Goal: Ask a question: Seek information or help from site administrators or community

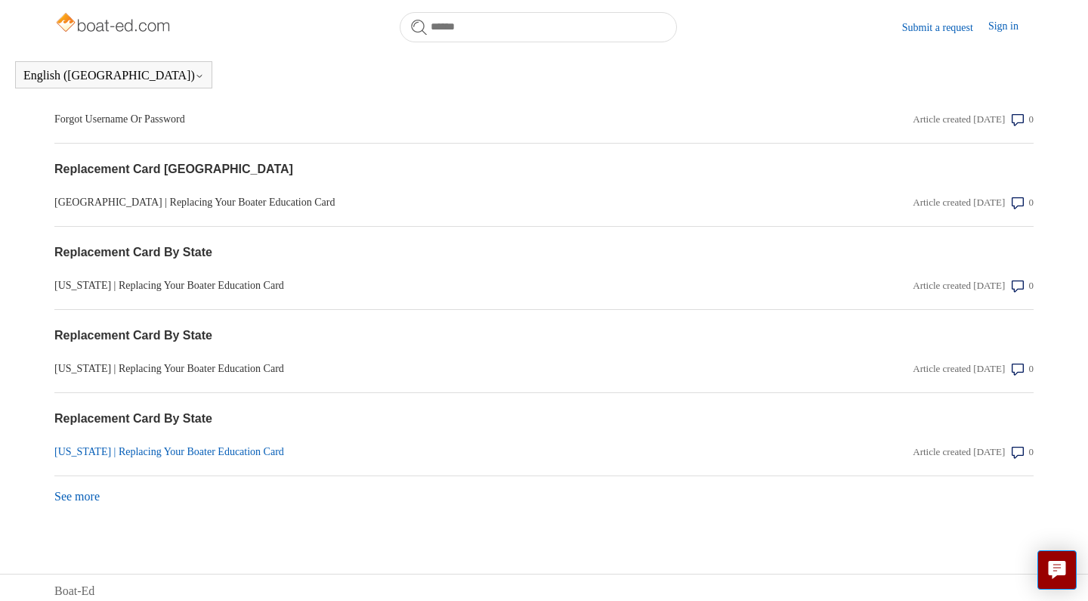
scroll to position [1265, 0]
click at [84, 491] on link "See more items from recent activity" at bounding box center [76, 497] width 45 height 13
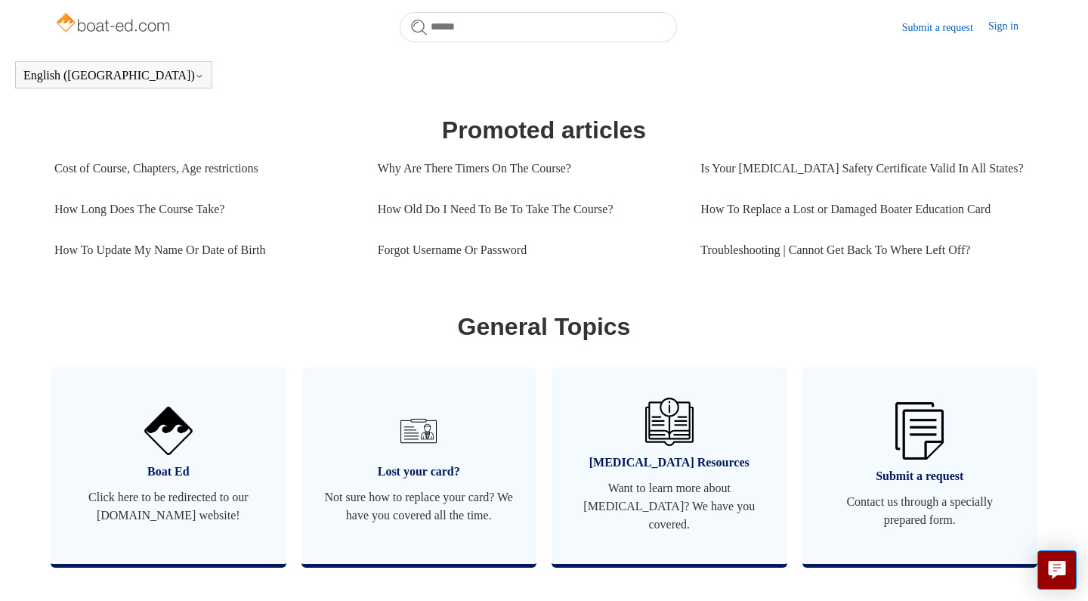
scroll to position [747, 0]
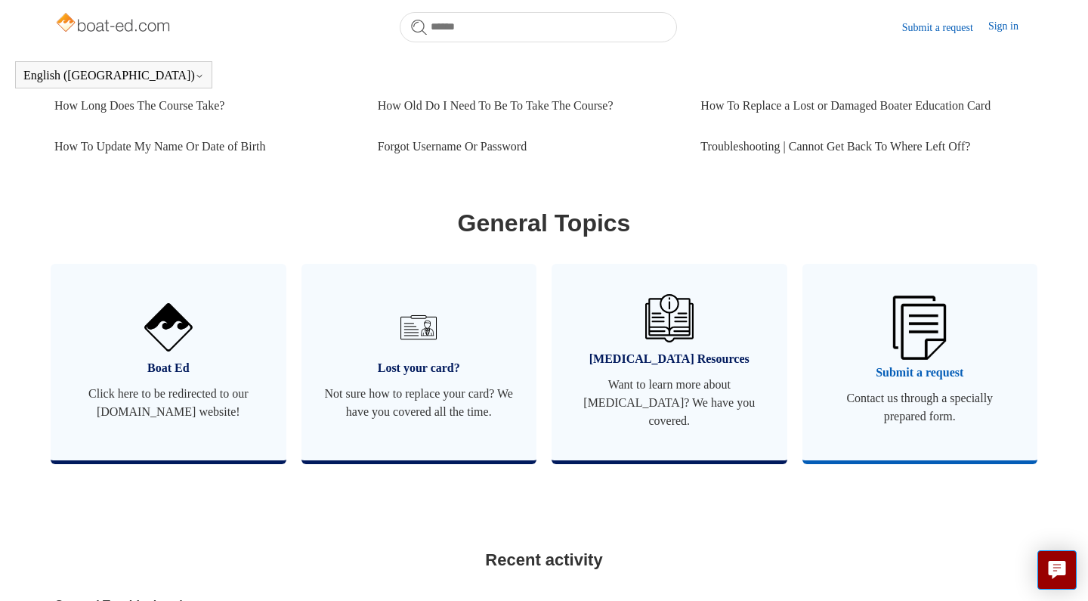
click at [875, 440] on link "Submit a request Contact us through a specially prepared form." at bounding box center [921, 362] width 236 height 197
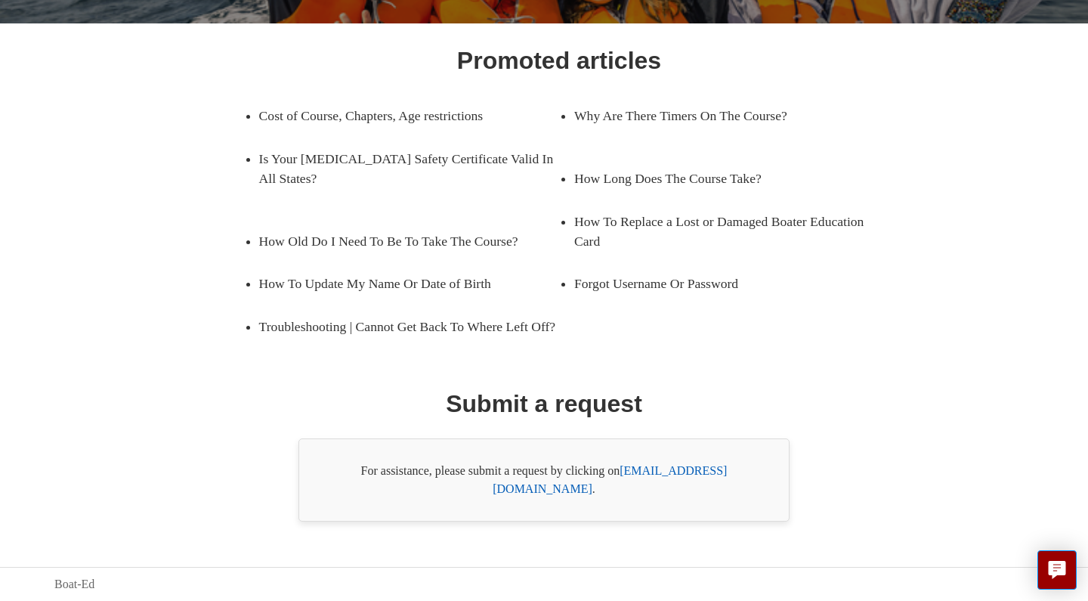
scroll to position [218, 0]
click at [662, 489] on link "[EMAIL_ADDRESS][DOMAIN_NAME]" at bounding box center [610, 479] width 234 height 31
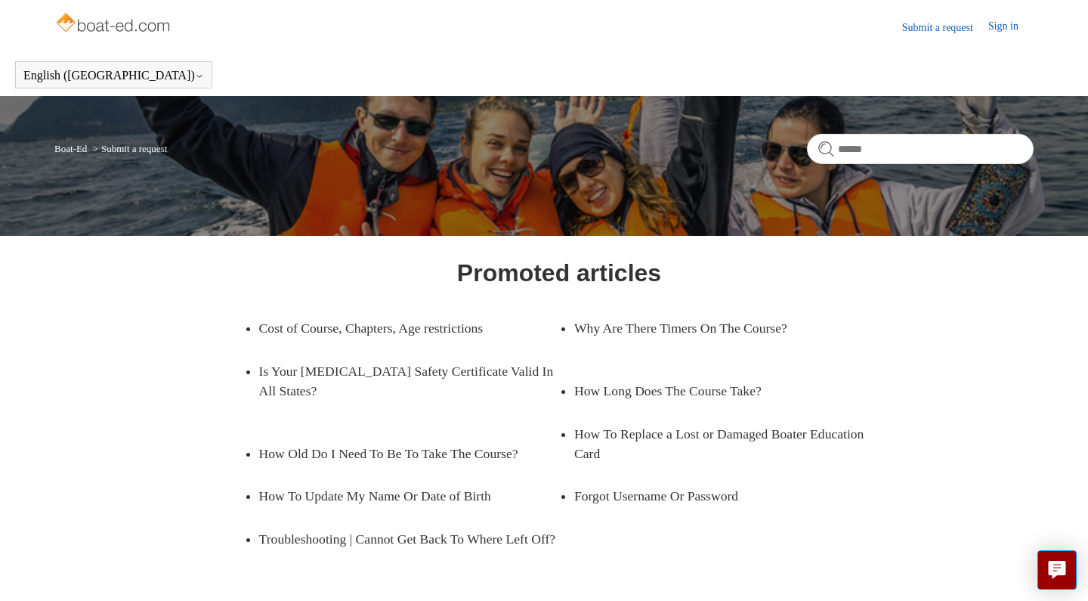
scroll to position [0, 0]
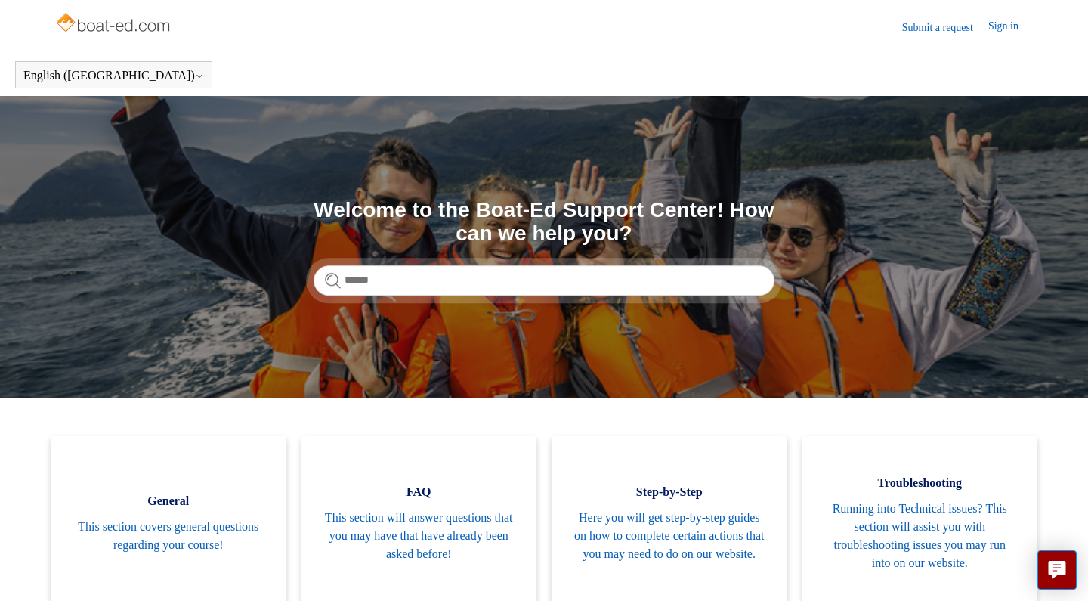
scroll to position [-18, 0]
click at [932, 23] on link "Submit a request" at bounding box center [945, 28] width 86 height 16
click at [927, 28] on link "Submit a request" at bounding box center [945, 28] width 86 height 16
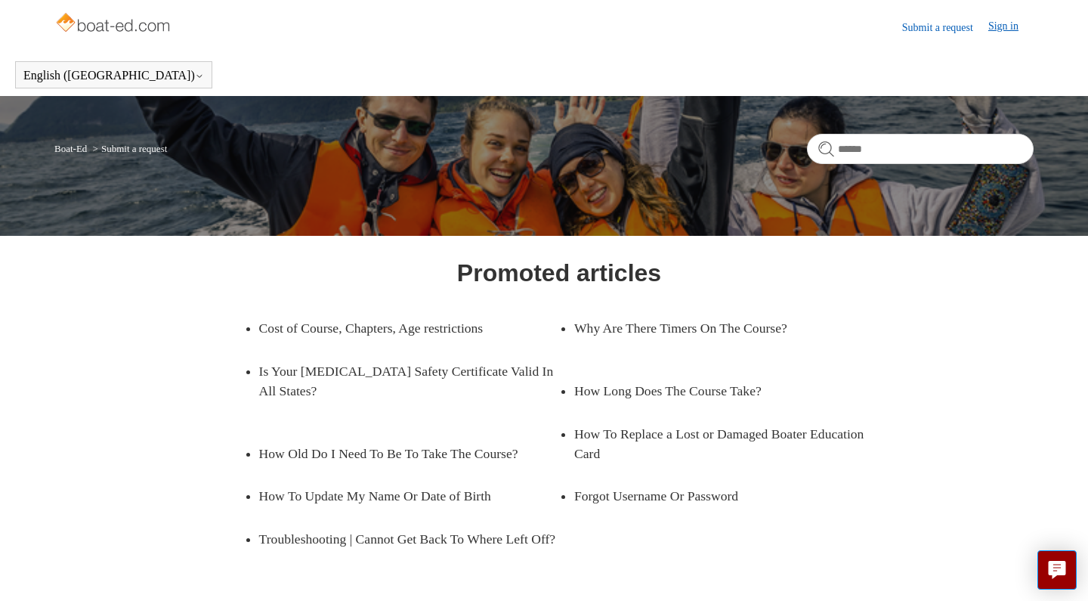
click at [992, 20] on link "Sign in" at bounding box center [1011, 27] width 45 height 18
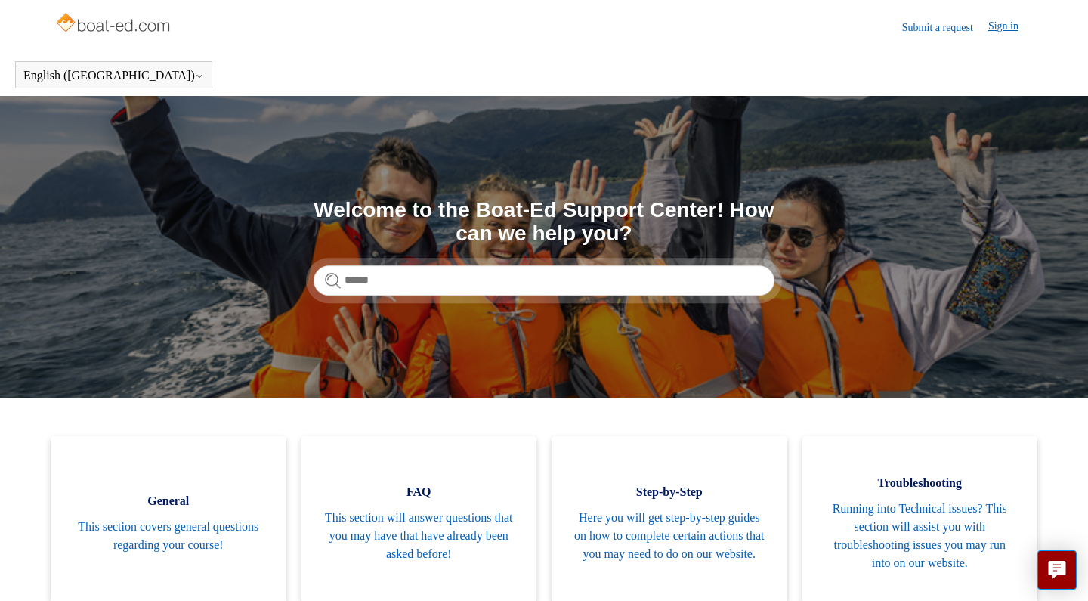
click at [993, 28] on link "Sign in" at bounding box center [1011, 27] width 45 height 18
click at [912, 34] on link "Submit a request" at bounding box center [945, 28] width 86 height 16
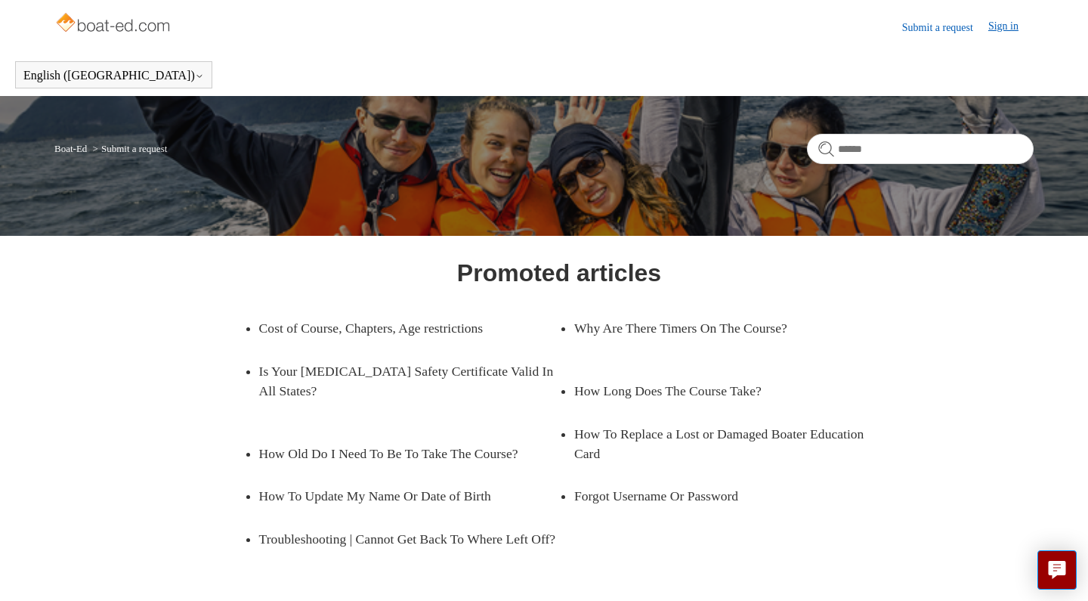
click at [1007, 33] on link "Sign in" at bounding box center [1011, 27] width 45 height 18
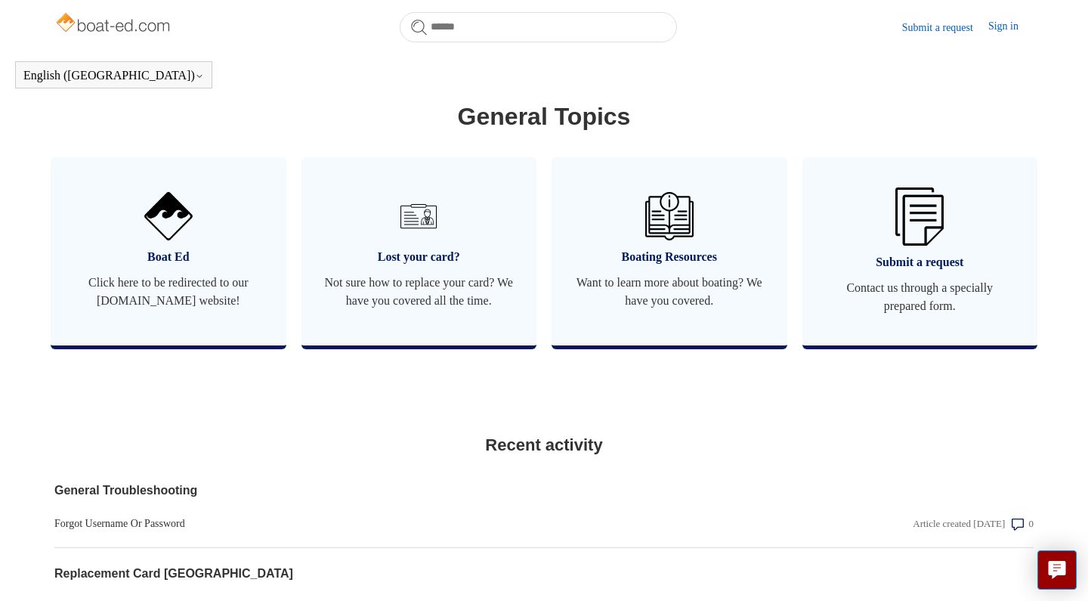
scroll to position [861, 0]
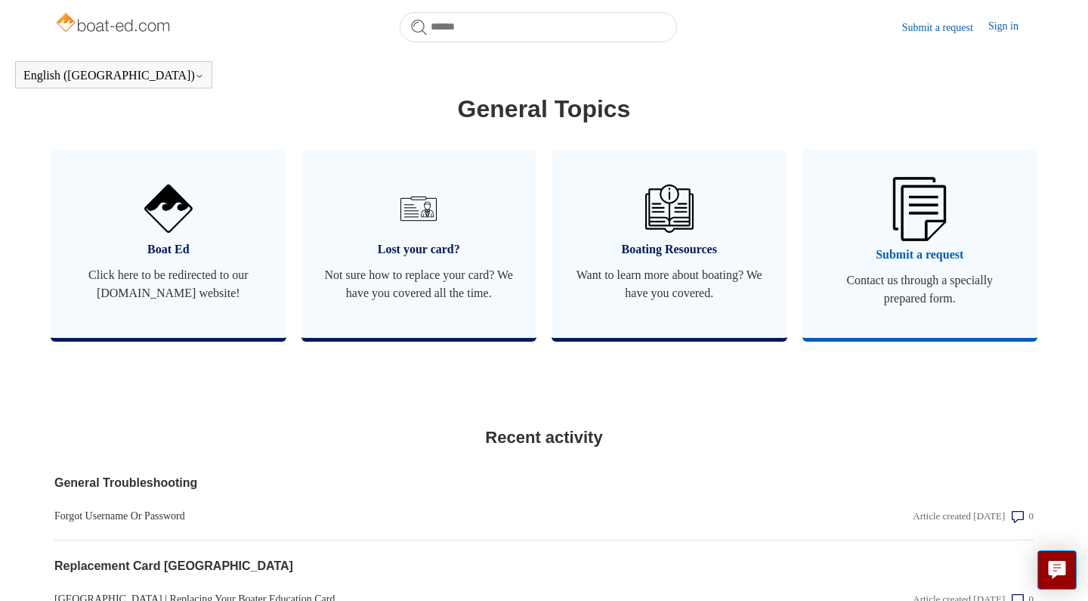
click at [1020, 302] on link "Submit a request Contact us through a specially prepared form." at bounding box center [921, 244] width 236 height 188
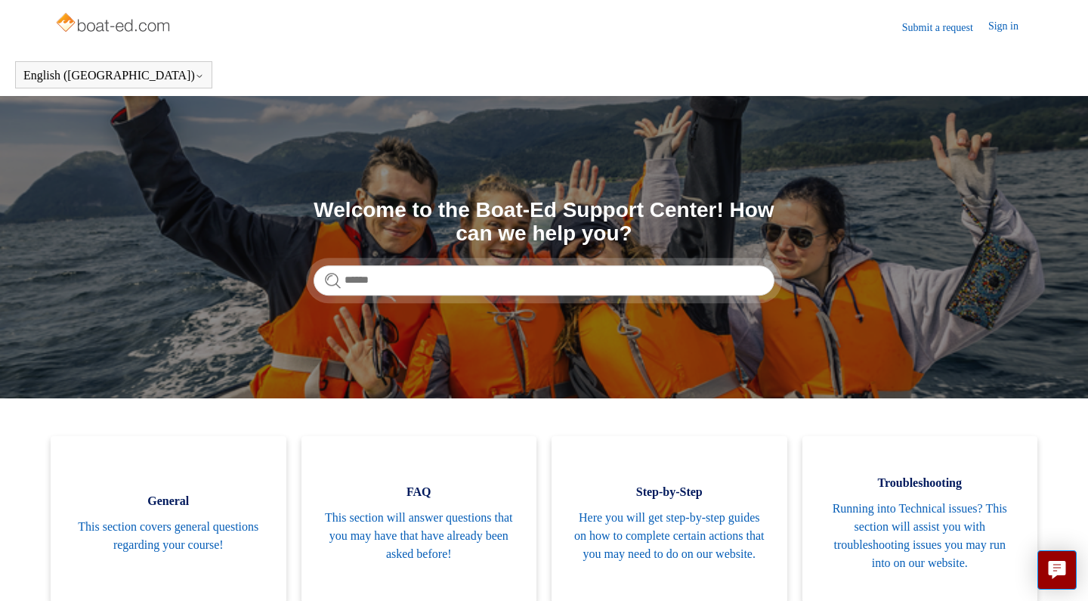
scroll to position [0, 0]
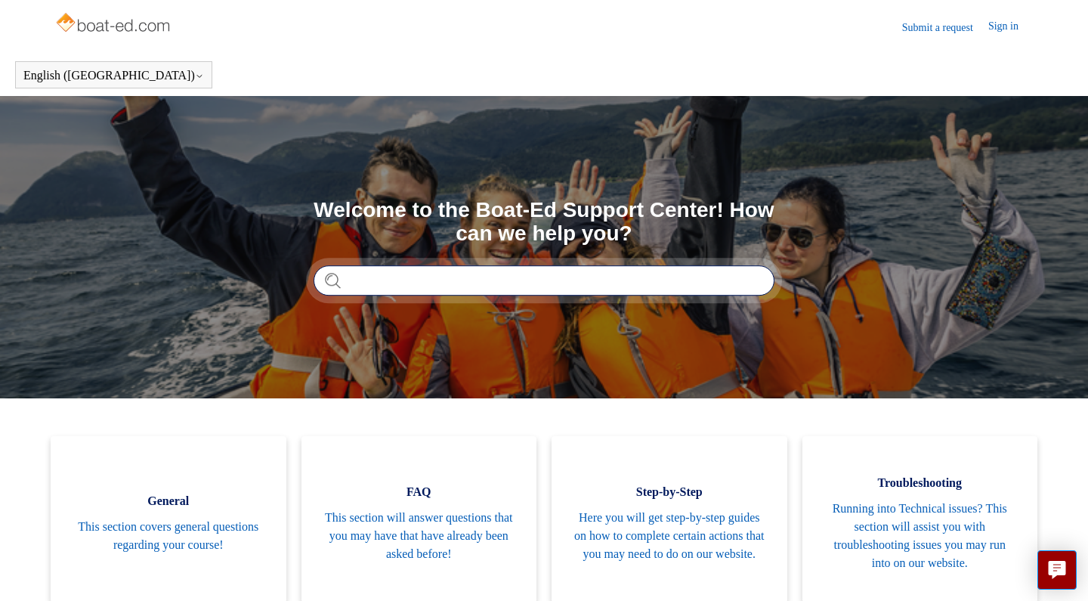
click at [623, 292] on input "Search" at bounding box center [544, 280] width 461 height 30
type input "******"
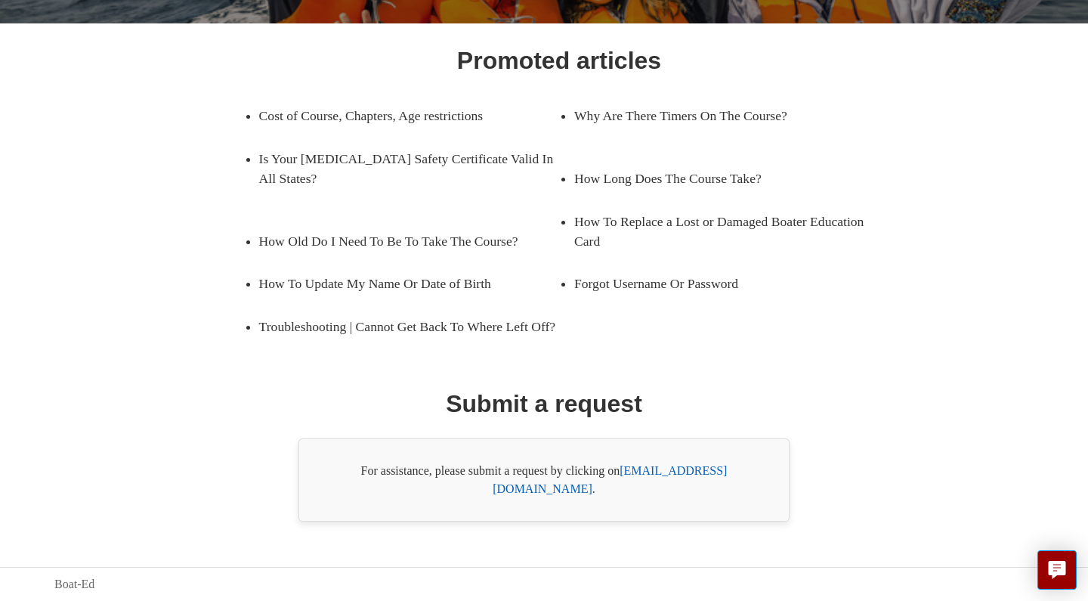
scroll to position [218, 0]
click at [671, 490] on link "support@boat-ed.com" at bounding box center [610, 479] width 234 height 31
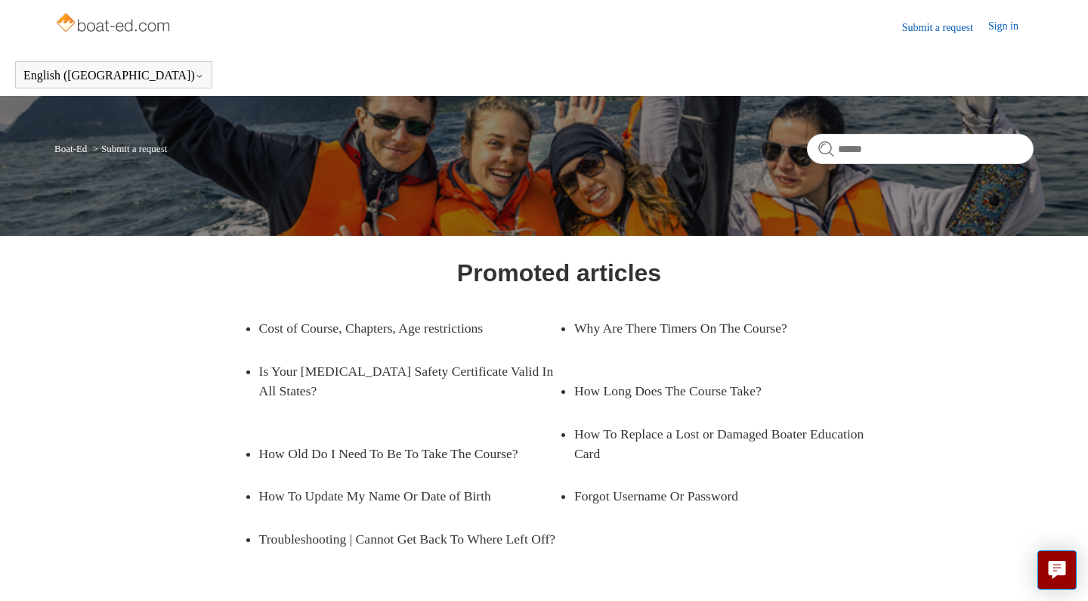
scroll to position [0, 0]
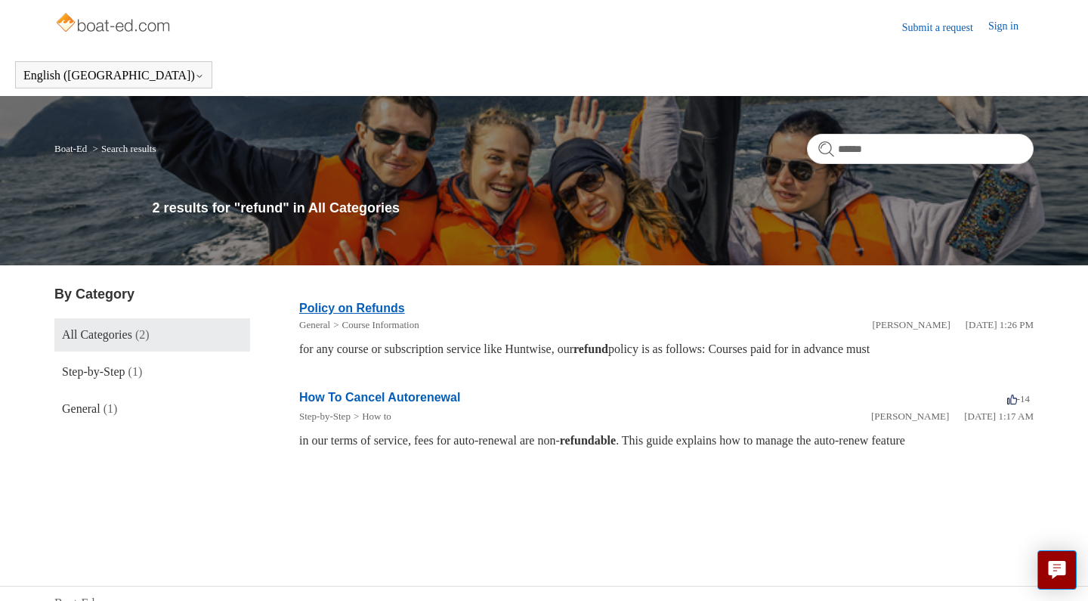
click at [382, 303] on link "Policy on Refunds" at bounding box center [352, 308] width 106 height 13
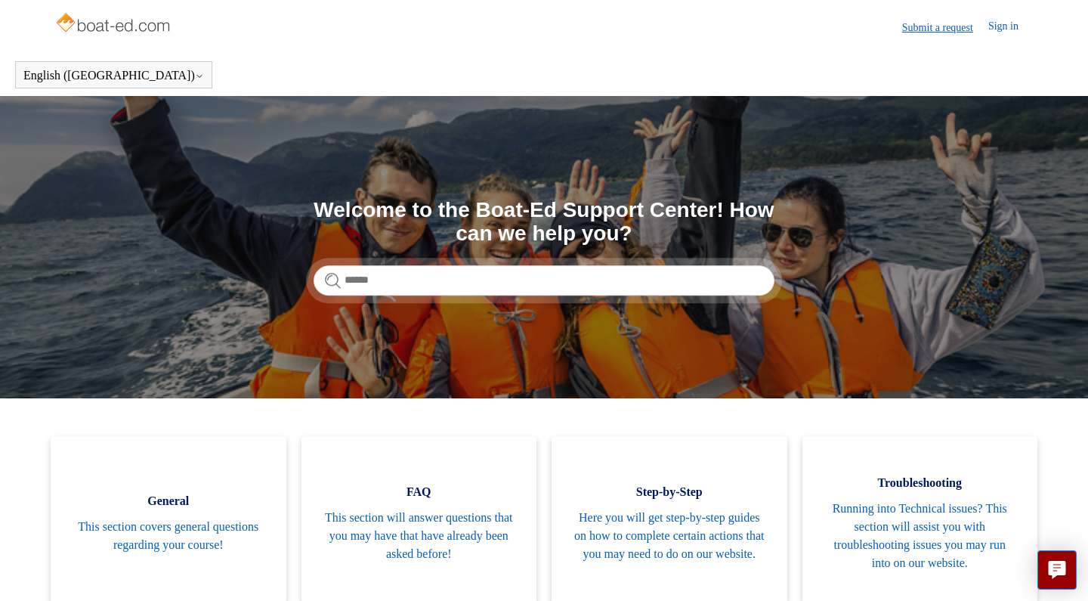
click at [955, 29] on link "Submit a request" at bounding box center [945, 28] width 86 height 16
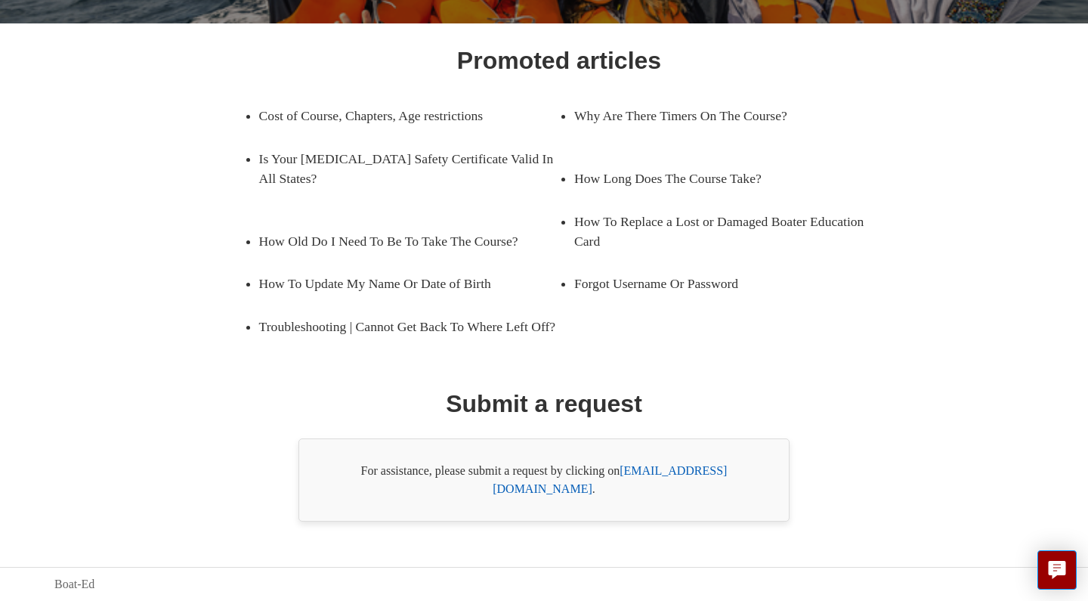
scroll to position [218, 0]
click at [655, 496] on div "For assistance, please submit a request by clicking on [EMAIL_ADDRESS][DOMAIN_N…" at bounding box center [544, 479] width 491 height 83
click at [661, 492] on link "[EMAIL_ADDRESS][DOMAIN_NAME]" at bounding box center [610, 479] width 234 height 31
click at [692, 493] on link "[EMAIL_ADDRESS][DOMAIN_NAME]" at bounding box center [610, 479] width 234 height 31
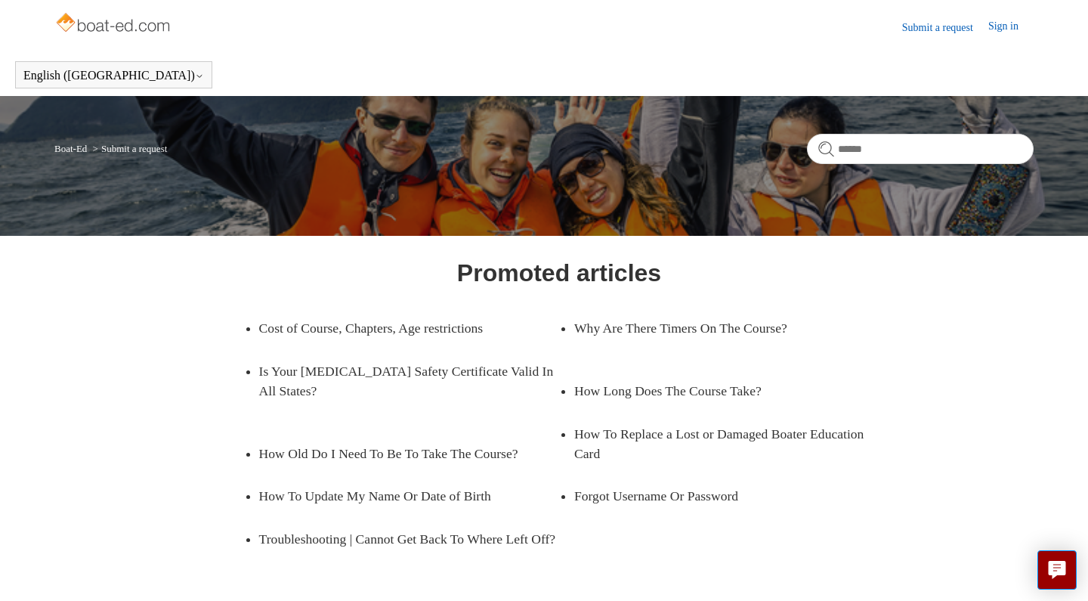
scroll to position [0, 0]
click at [933, 31] on link "Submit a request" at bounding box center [945, 28] width 86 height 16
click at [134, 32] on img at bounding box center [114, 24] width 120 height 30
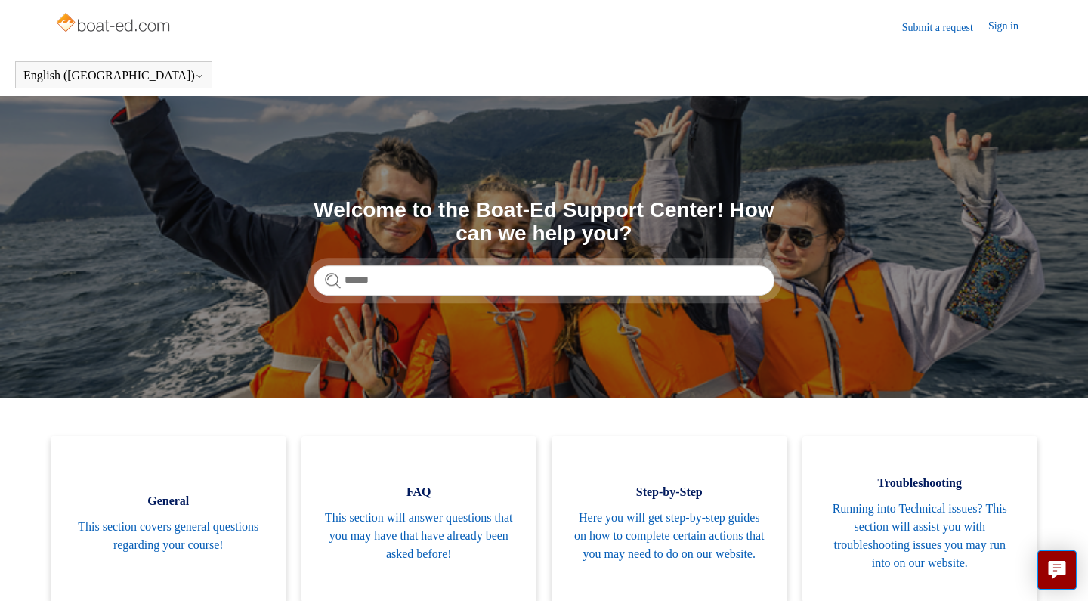
click at [122, 33] on img at bounding box center [114, 24] width 120 height 30
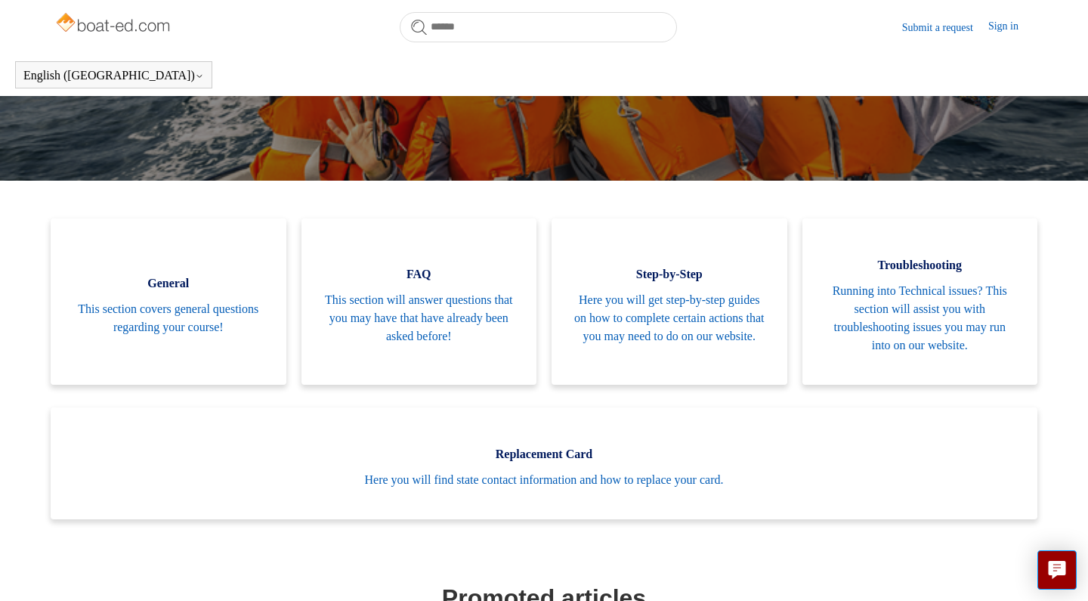
scroll to position [306, 0]
